Goal: Book appointment/travel/reservation

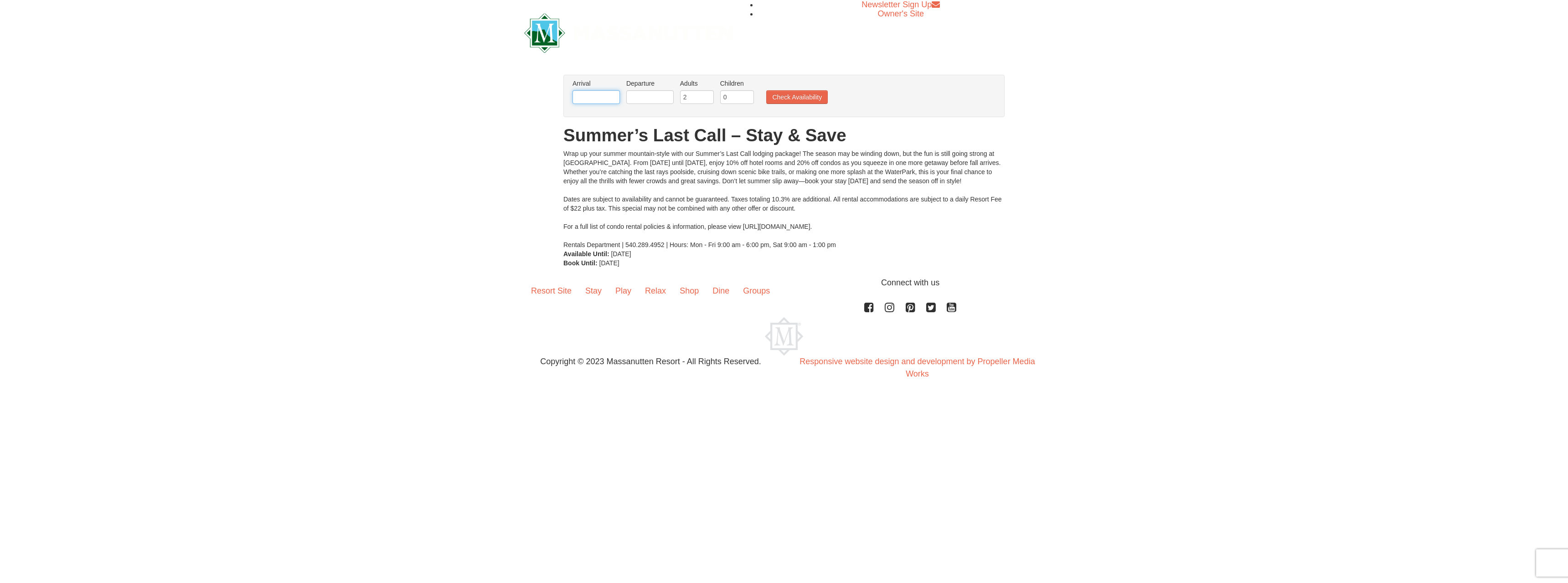
click at [618, 98] on input "text" at bounding box center [597, 97] width 47 height 14
click at [639, 115] on select "Sep" at bounding box center [625, 116] width 42 height 14
click at [671, 175] on link "19" at bounding box center [669, 176] width 15 height 13
type input "[DATE]"
click at [659, 96] on input "text" at bounding box center [650, 97] width 47 height 14
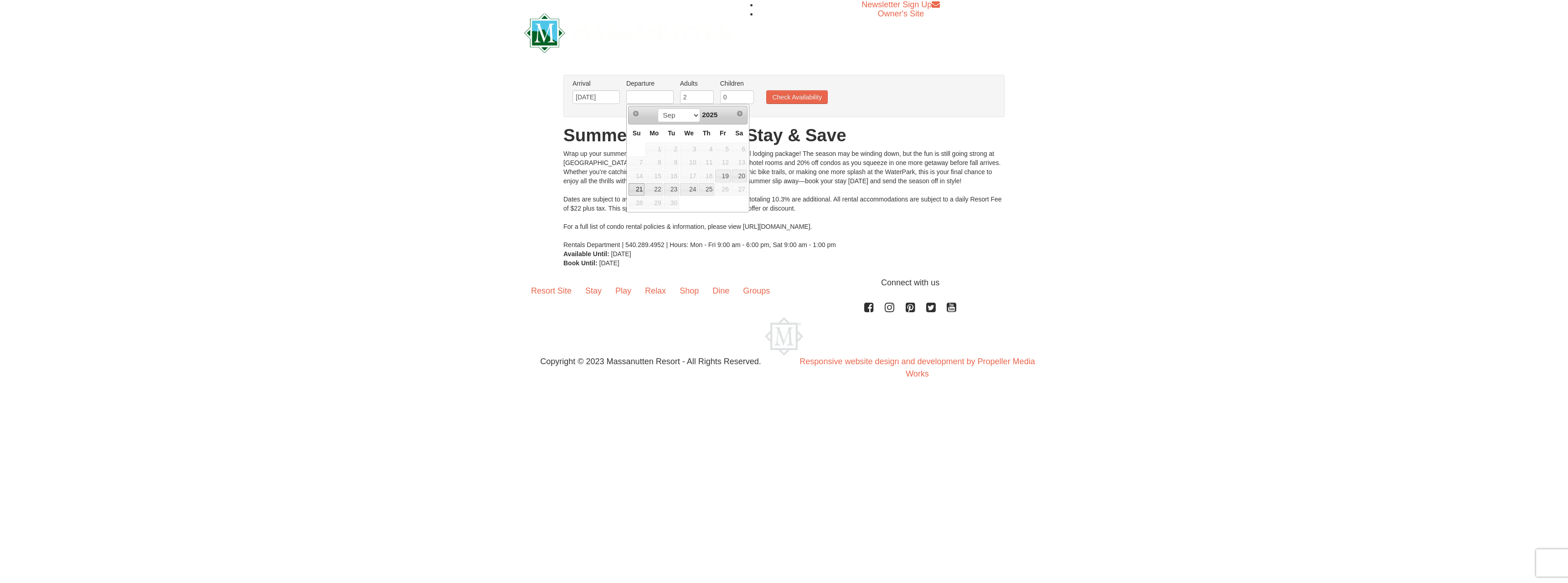
click at [639, 187] on link "21" at bounding box center [636, 190] width 16 height 13
type input "[DATE]"
click at [782, 92] on button "Check Availability" at bounding box center [797, 97] width 61 height 14
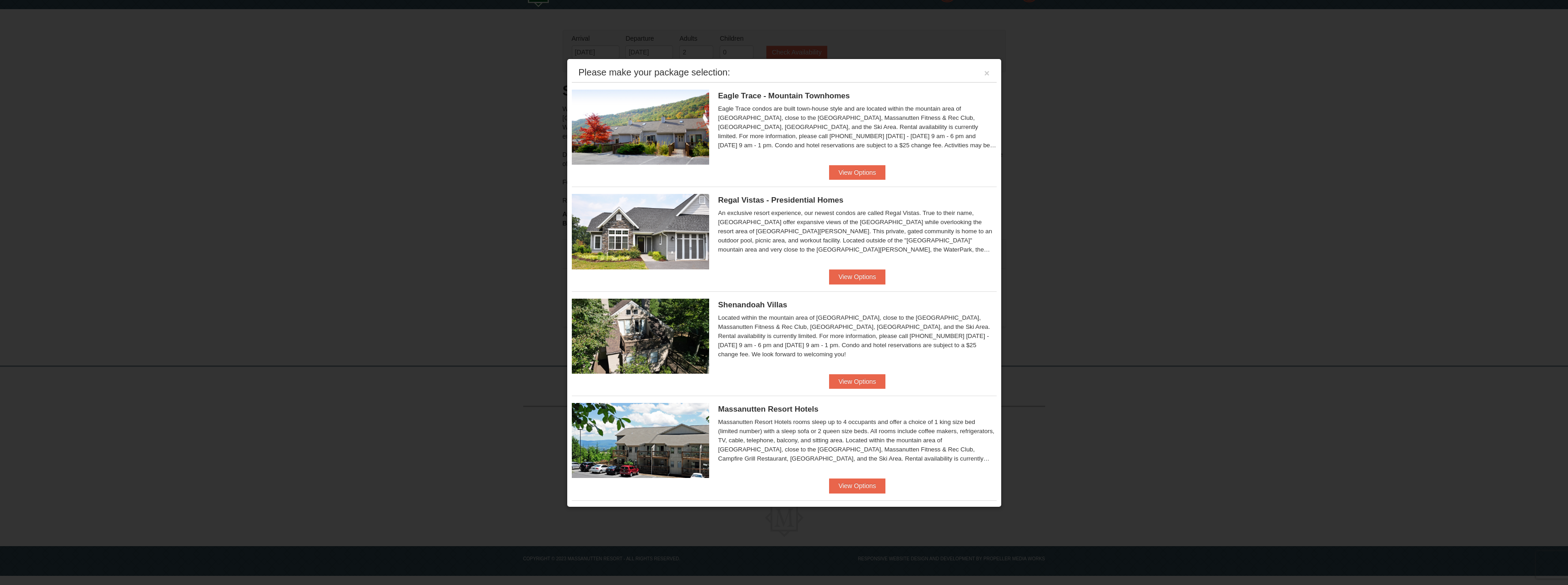
click at [1080, 121] on div at bounding box center [784, 292] width 1568 height 585
